Goal: Check status: Check status

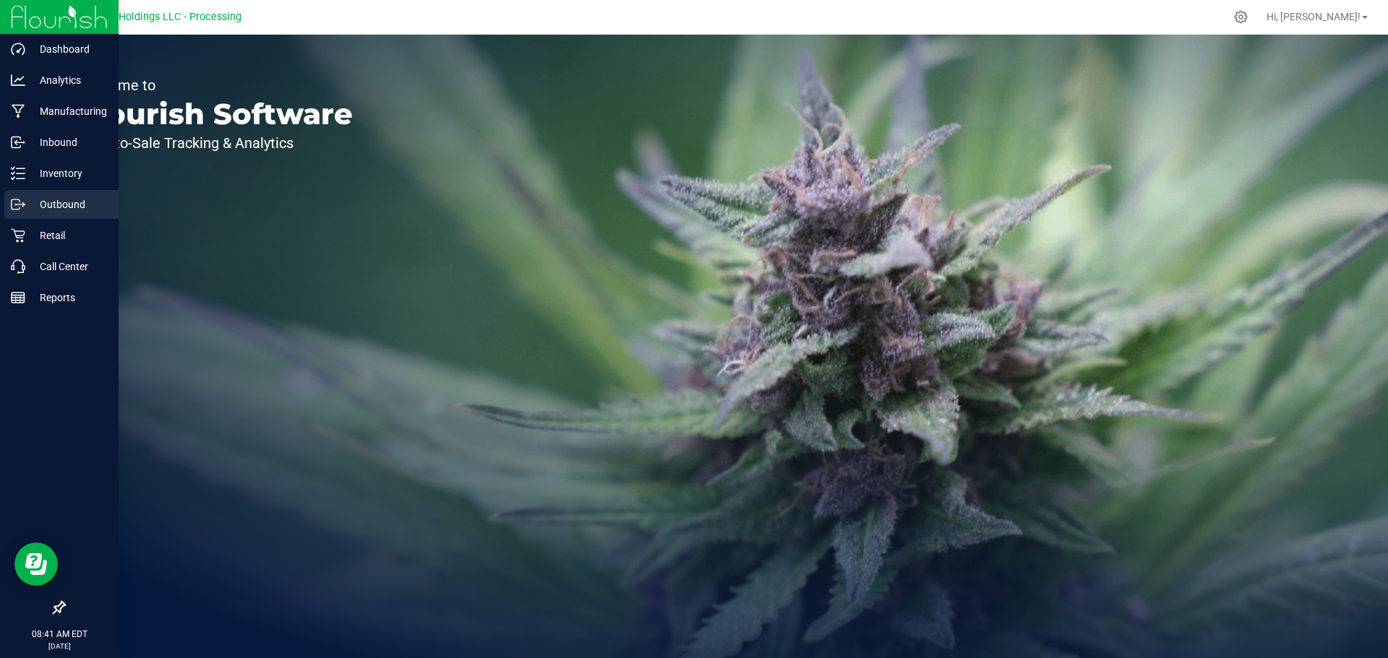
click at [73, 207] on p "Outbound" at bounding box center [68, 204] width 87 height 17
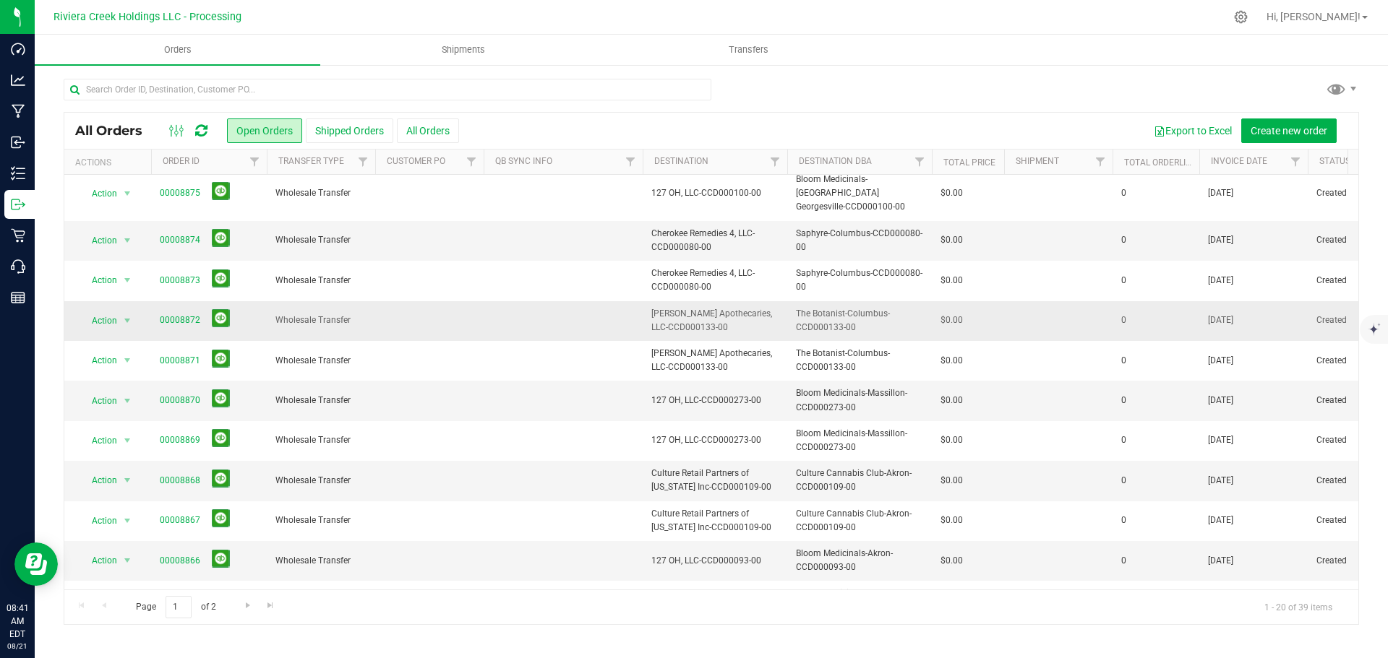
scroll to position [396, 0]
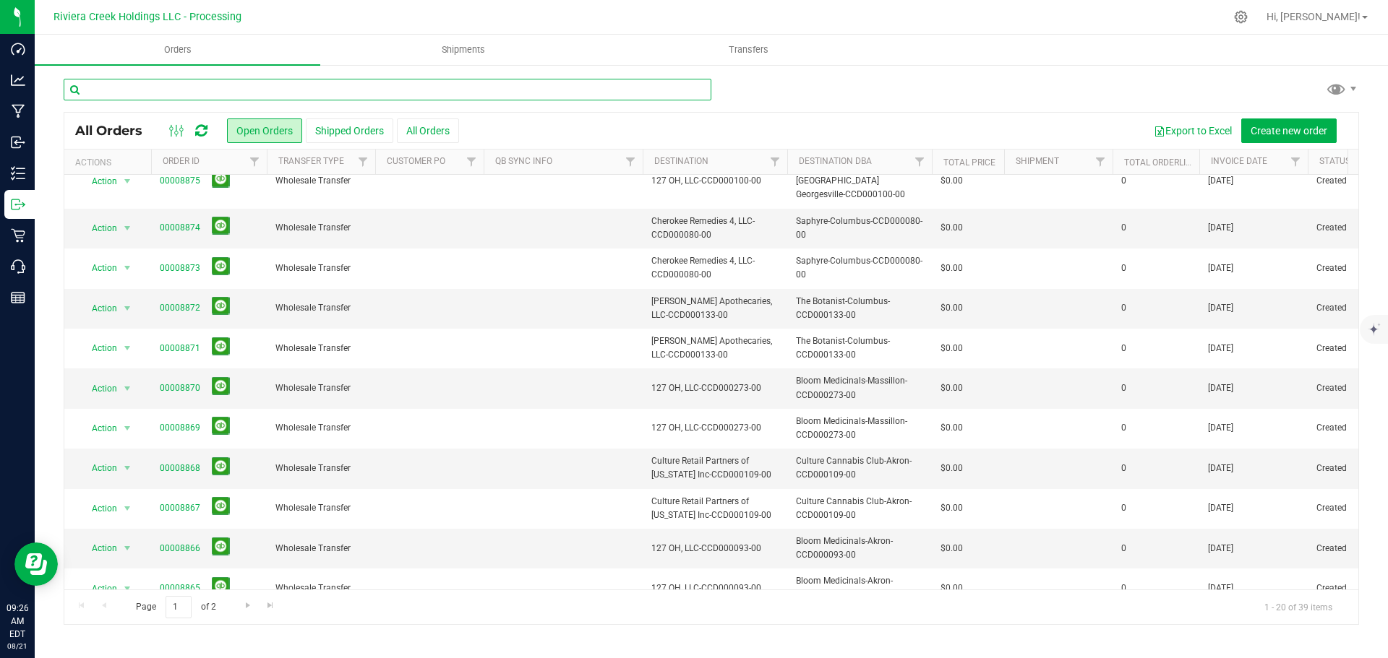
click at [234, 90] on input "text" at bounding box center [388, 90] width 648 height 22
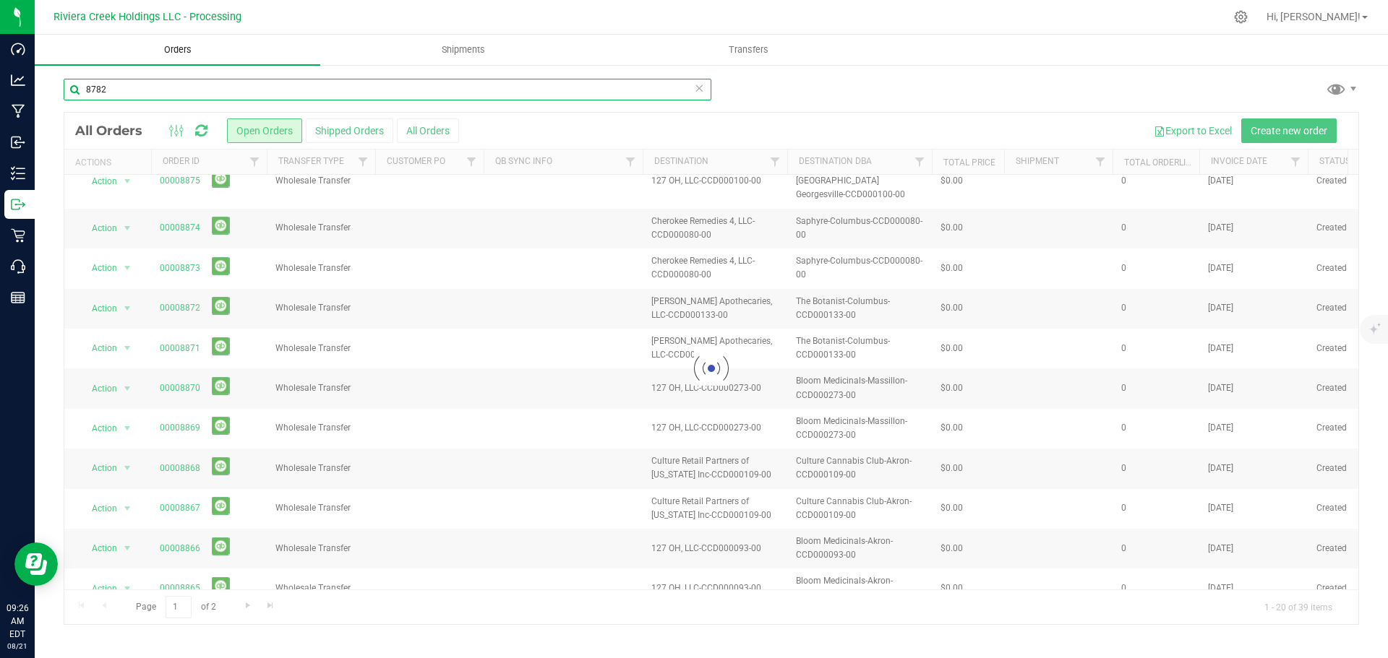
type input "8782"
click at [166, 48] on span "Orders" at bounding box center [178, 49] width 66 height 13
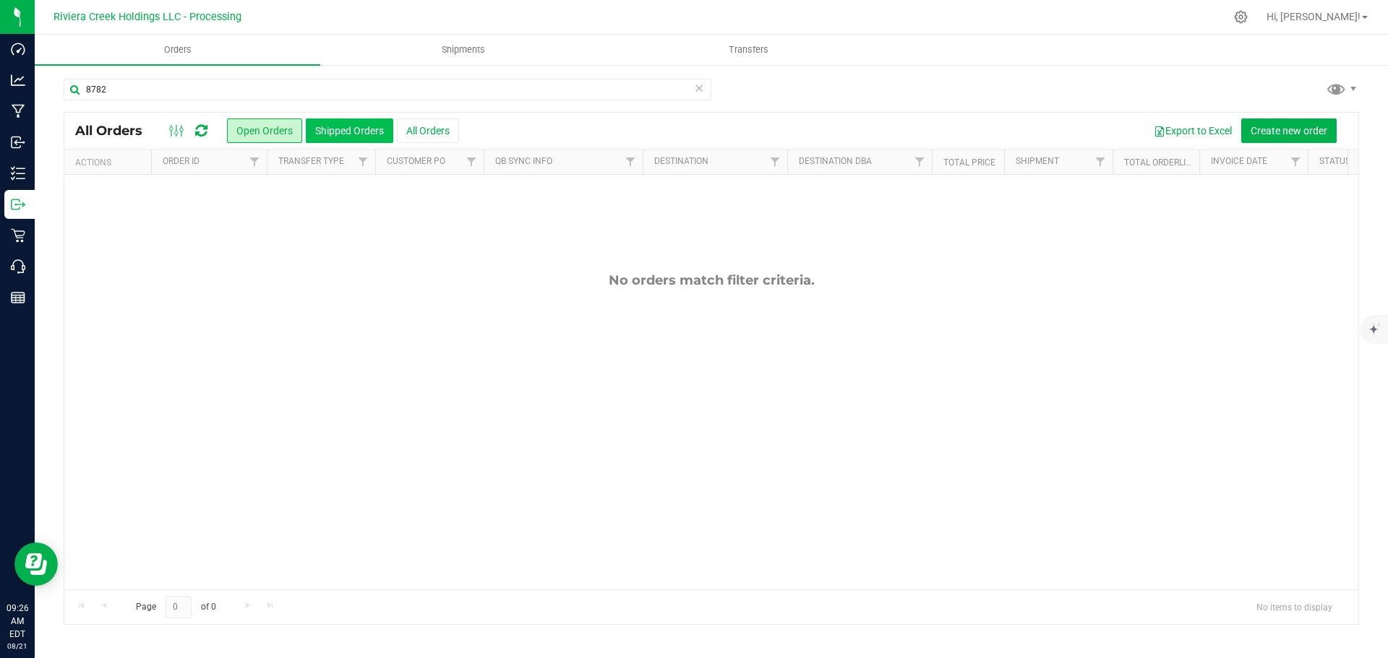
click at [338, 130] on button "Shipped Orders" at bounding box center [349, 131] width 87 height 25
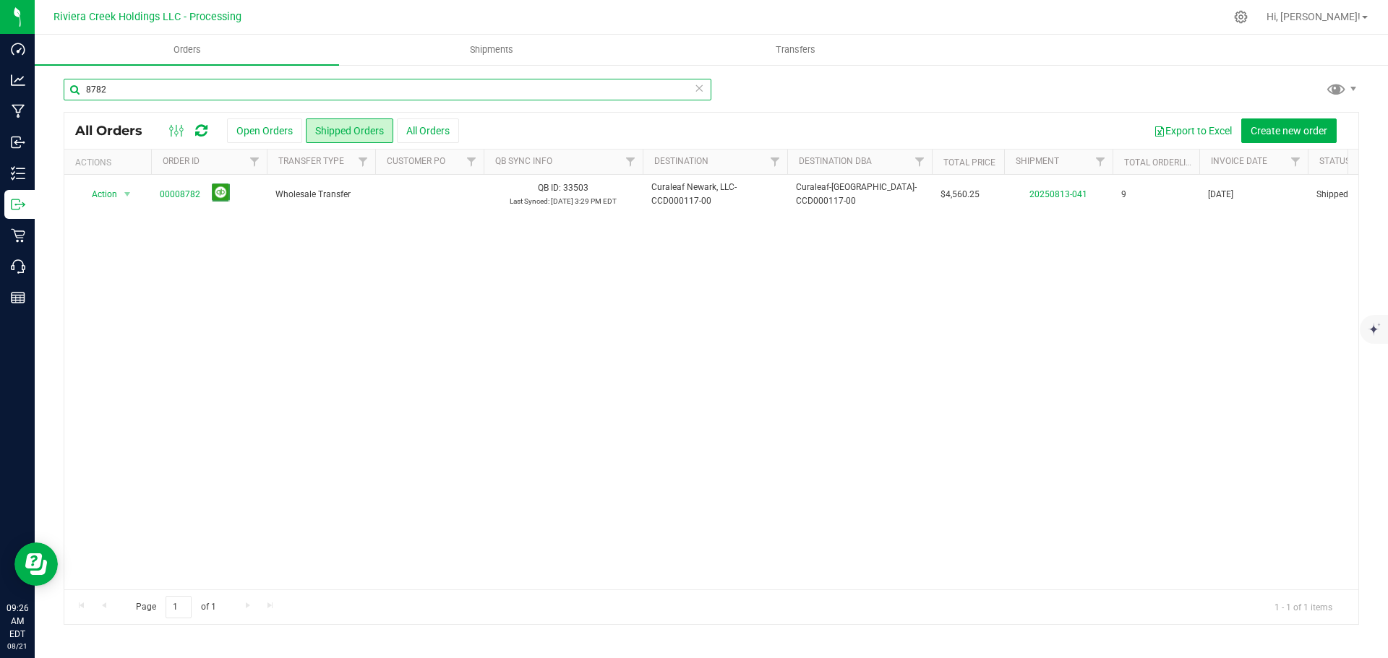
click at [118, 90] on input "8782" at bounding box center [388, 90] width 648 height 22
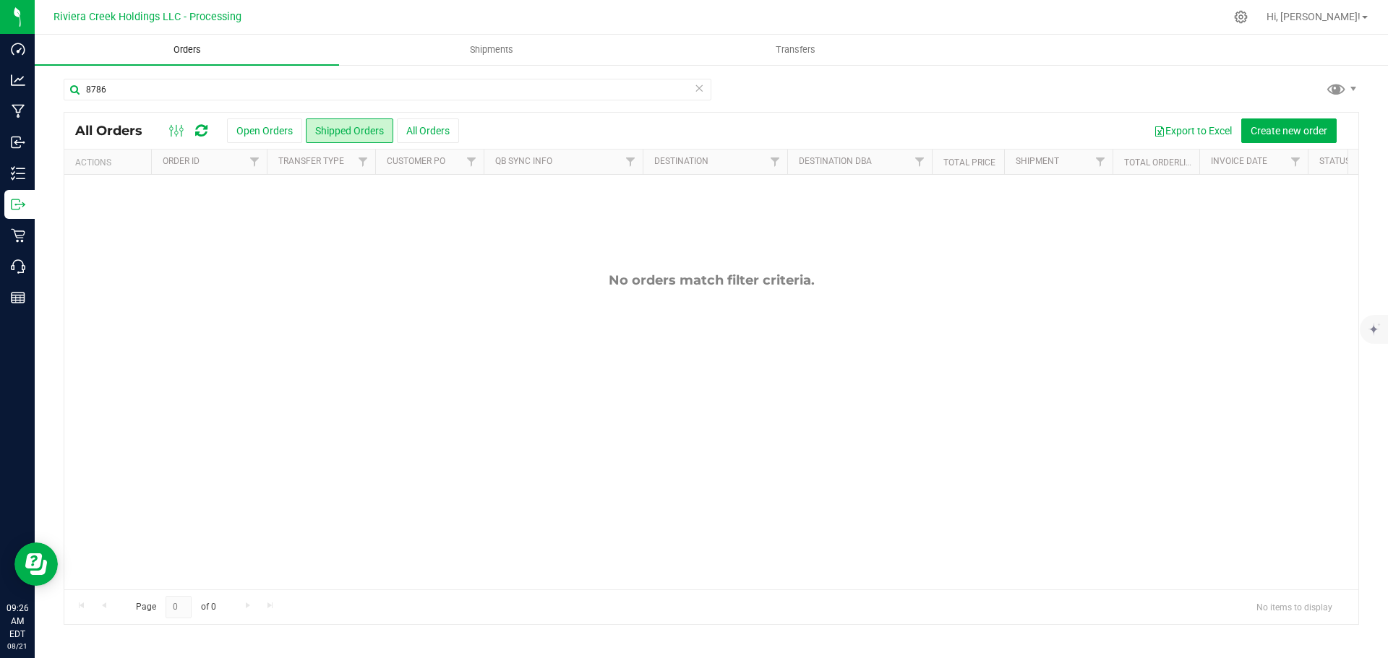
click at [189, 46] on span "Orders" at bounding box center [187, 49] width 66 height 13
drag, startPoint x: 130, startPoint y: 94, endPoint x: 79, endPoint y: 90, distance: 51.4
click at [79, 90] on input "8786" at bounding box center [388, 90] width 648 height 22
type input "8786"
click at [276, 121] on button "Open Orders" at bounding box center [264, 131] width 75 height 25
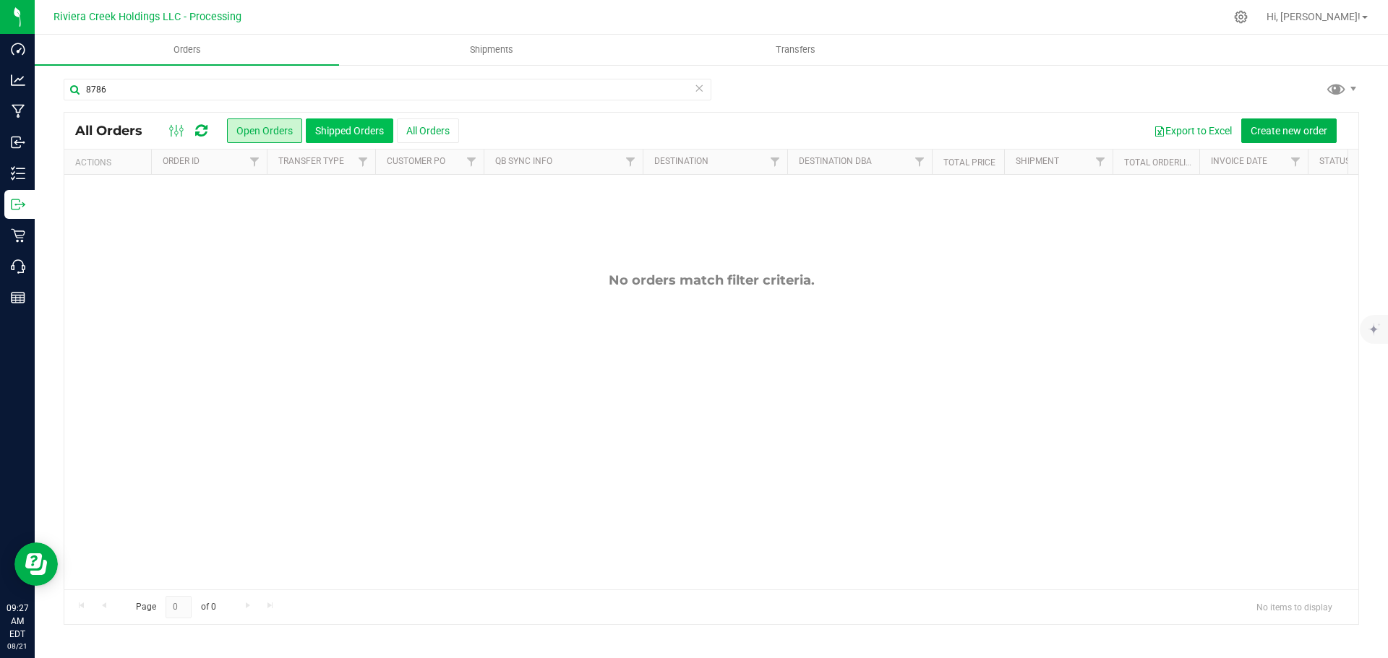
click at [326, 132] on button "Shipped Orders" at bounding box center [349, 131] width 87 height 25
click at [254, 136] on button "Open Orders" at bounding box center [264, 131] width 75 height 25
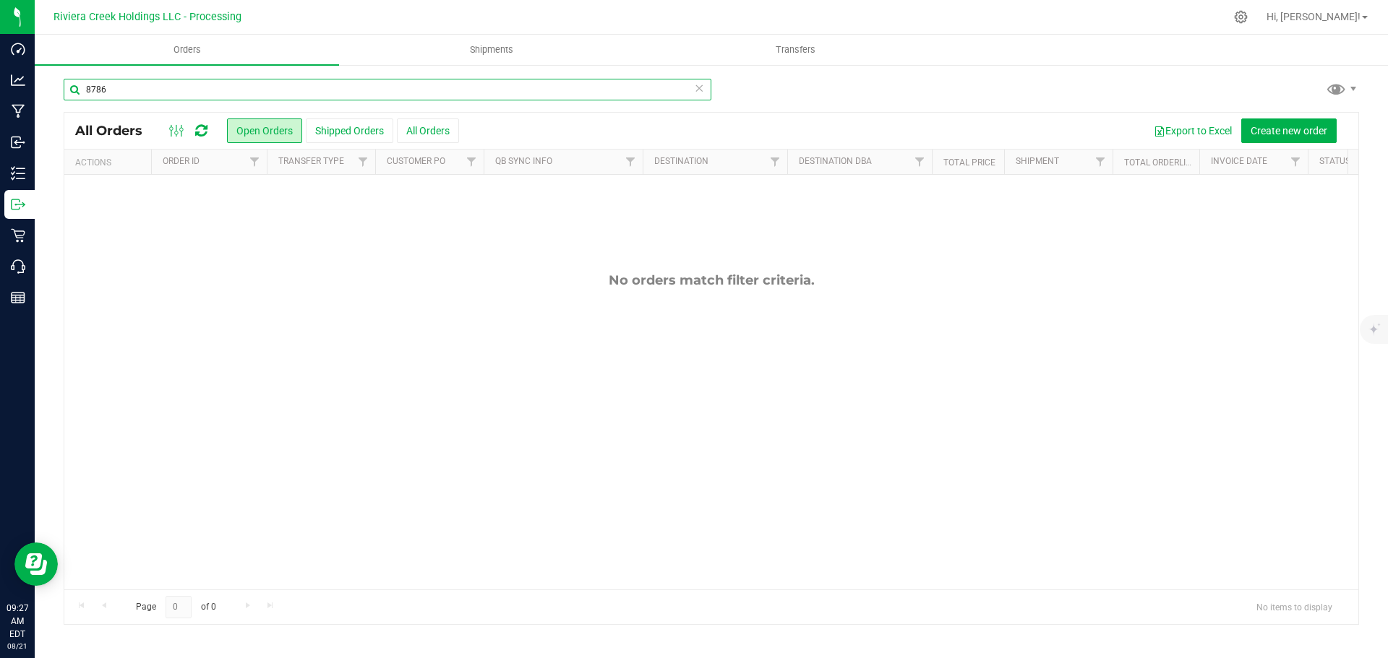
click at [119, 89] on input "8786" at bounding box center [388, 90] width 648 height 22
type input "8"
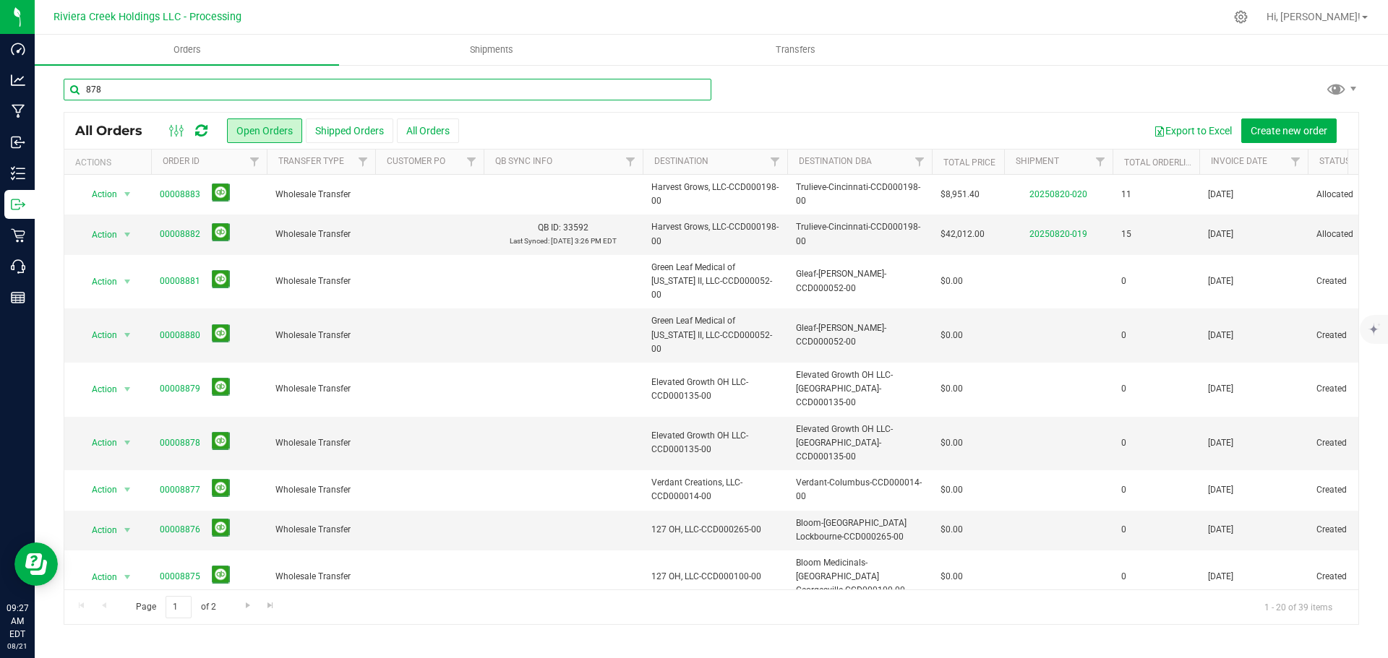
type input "8786"
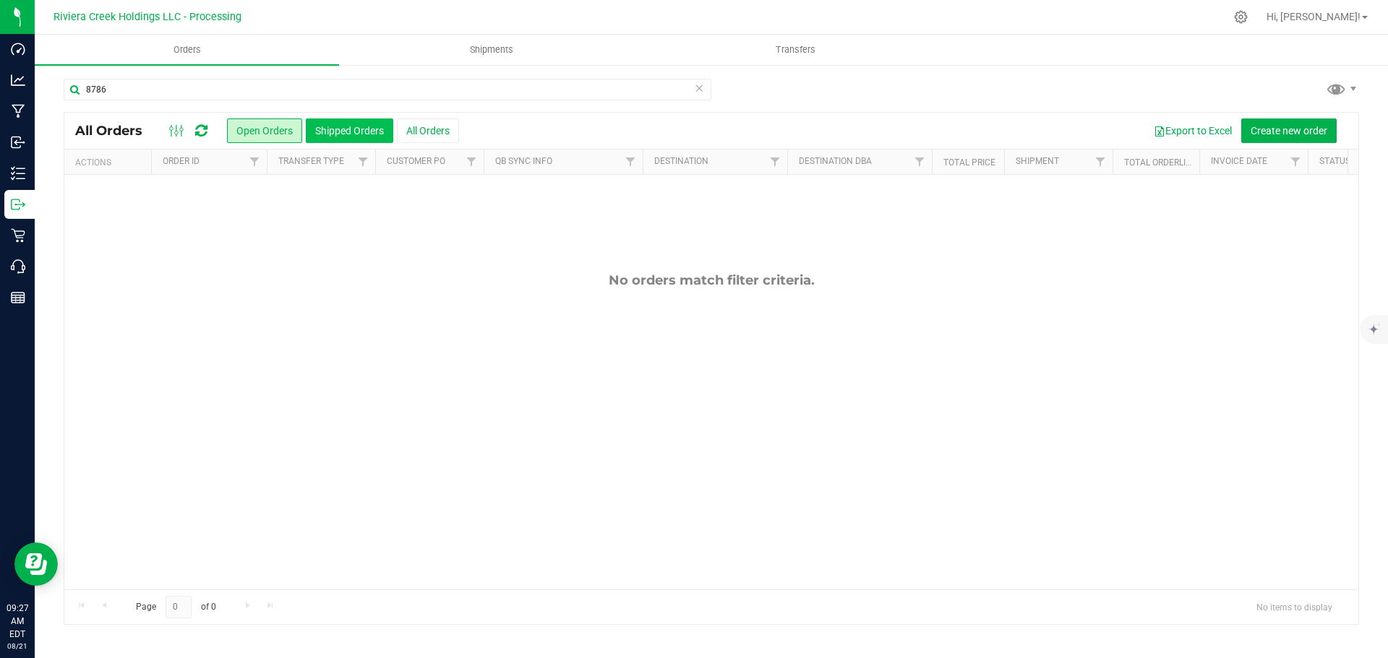
click at [343, 137] on button "Shipped Orders" at bounding box center [349, 131] width 87 height 25
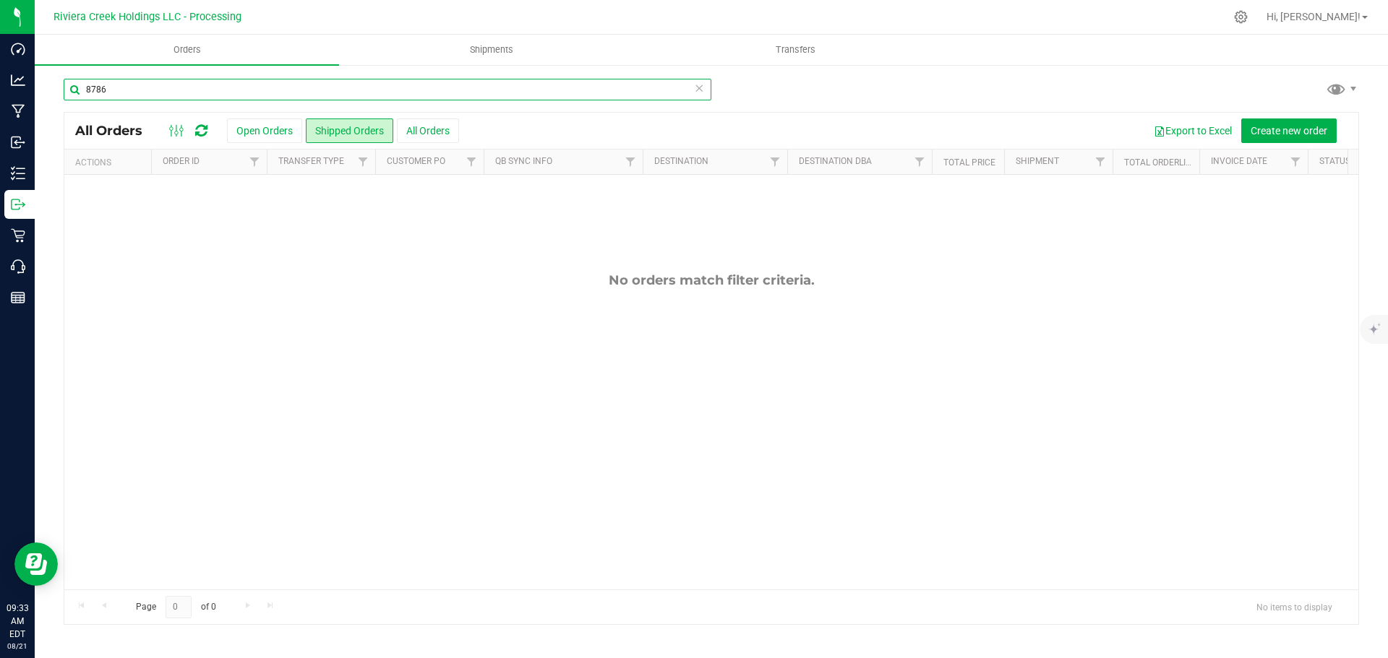
drag, startPoint x: 161, startPoint y: 87, endPoint x: 65, endPoint y: 92, distance: 96.2
click at [65, 92] on input "8786" at bounding box center [388, 90] width 648 height 22
